Goal: Information Seeking & Learning: Find specific fact

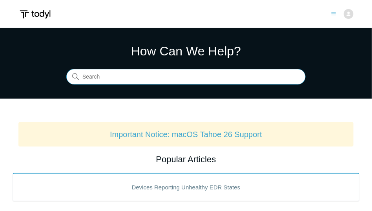
click at [90, 77] on input "Search" at bounding box center [185, 77] width 239 height 16
type input "ver 5.0.19"
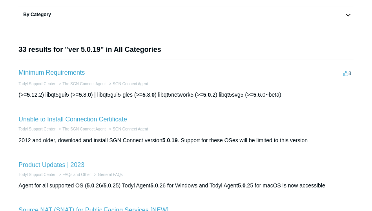
scroll to position [78, 0]
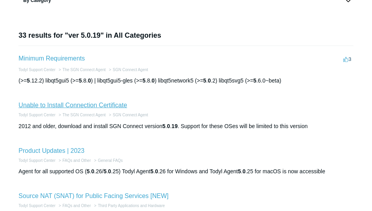
click at [83, 106] on link "Unable to Install Connection Certificate" at bounding box center [72, 105] width 109 height 7
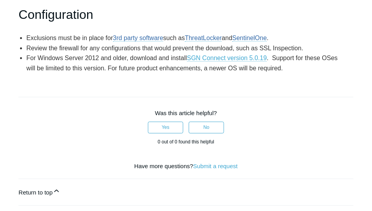
scroll to position [275, 0]
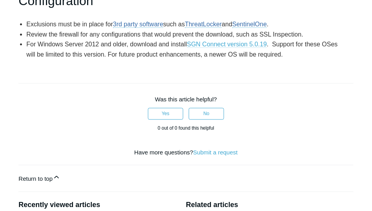
click at [217, 48] on link "SGN Connect version 5.0.19" at bounding box center [227, 44] width 80 height 7
